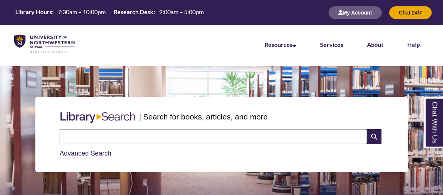
scroll to position [149, 0]
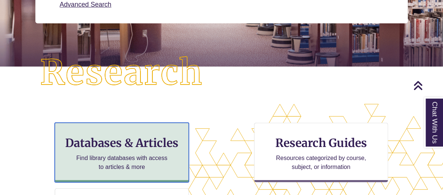
click at [119, 140] on h3 "Databases & Articles" at bounding box center [121, 143] width 121 height 14
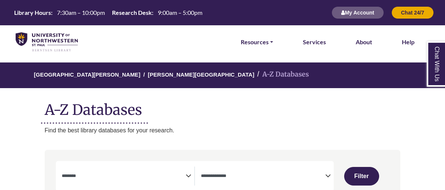
select select "Database Subject Filter"
select select "Database Types Filter"
select select "Database Subject Filter"
select select "Database Types Filter"
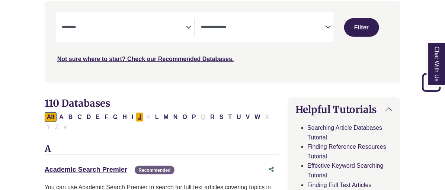
click at [138, 118] on button "J" at bounding box center [140, 117] width 8 height 10
select select "Database Subject Filter"
select select "Database Types Filter"
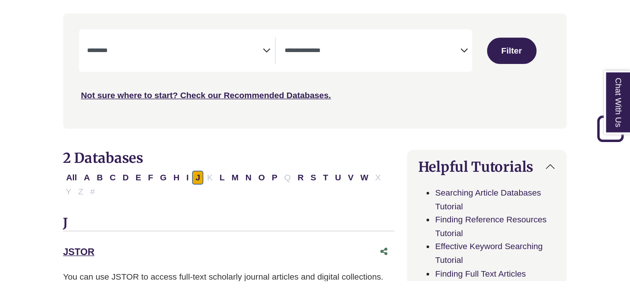
scroll to position [248, 0]
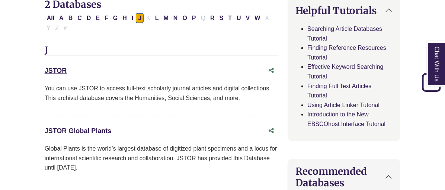
click at [74, 128] on link "JSTOR Global Plants This link opens in a new window" at bounding box center [78, 130] width 67 height 7
click at [54, 69] on link "JSTOR This link opens in a new window" at bounding box center [56, 70] width 22 height 7
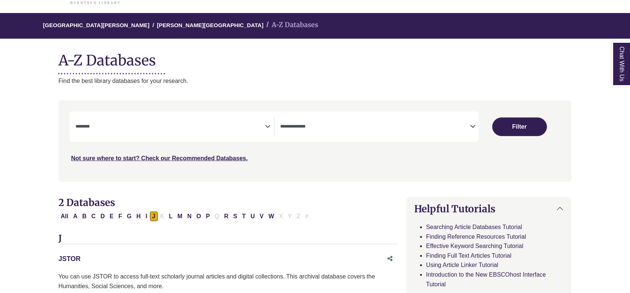
scroll to position [99, 0]
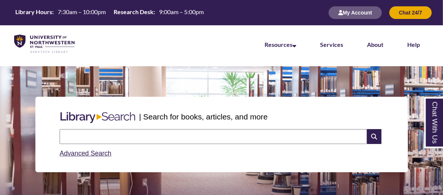
click at [109, 137] on input "text" at bounding box center [213, 136] width 307 height 15
click at [106, 136] on input "text" at bounding box center [213, 136] width 307 height 15
click at [77, 137] on input "text" at bounding box center [213, 136] width 307 height 15
click at [90, 135] on input "********" at bounding box center [213, 136] width 307 height 15
type input "**********"
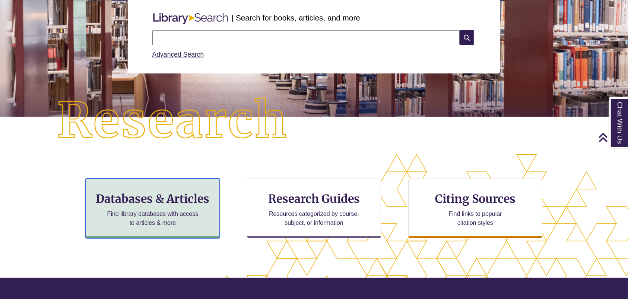
click at [184, 193] on h3 "Databases & Articles" at bounding box center [152, 198] width 121 height 14
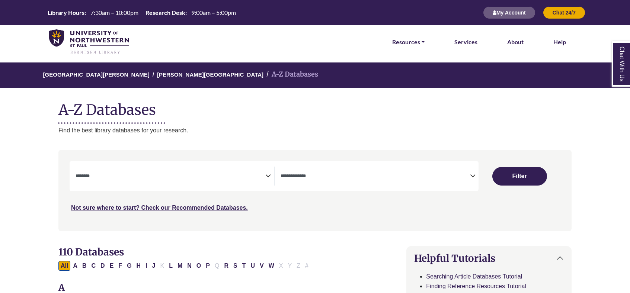
select select "Database Subject Filter"
select select "Database Types Filter"
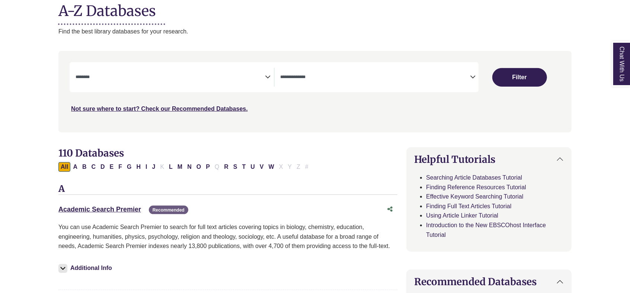
scroll to position [149, 0]
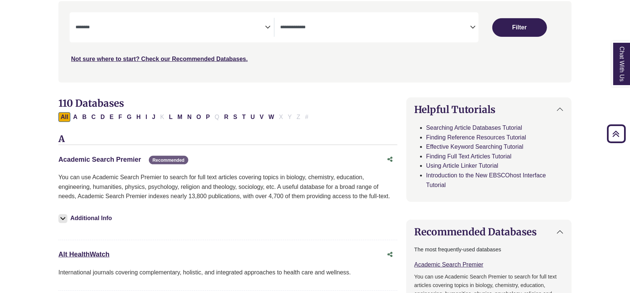
click at [124, 158] on link "Academic Search Premier This link opens in a new window" at bounding box center [99, 159] width 83 height 7
